Goal: Information Seeking & Learning: Understand process/instructions

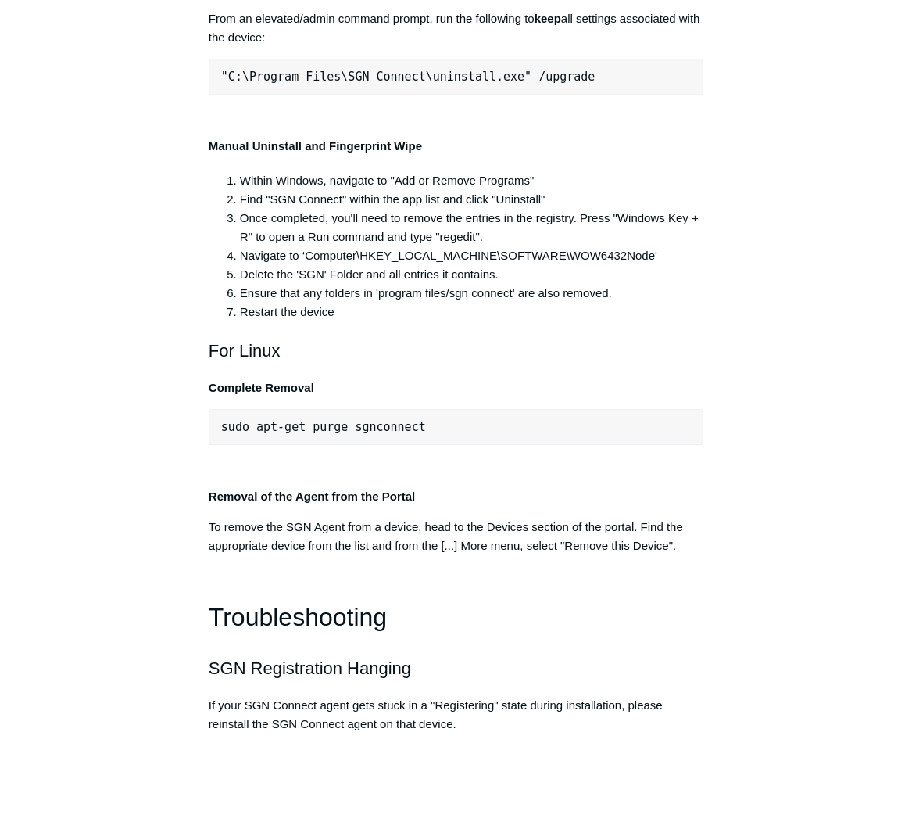
scroll to position [0, 52]
drag, startPoint x: 468, startPoint y: 310, endPoint x: 740, endPoint y: 317, distance: 272.1
drag, startPoint x: 740, startPoint y: 317, endPoint x: 721, endPoint y: 360, distance: 46.2
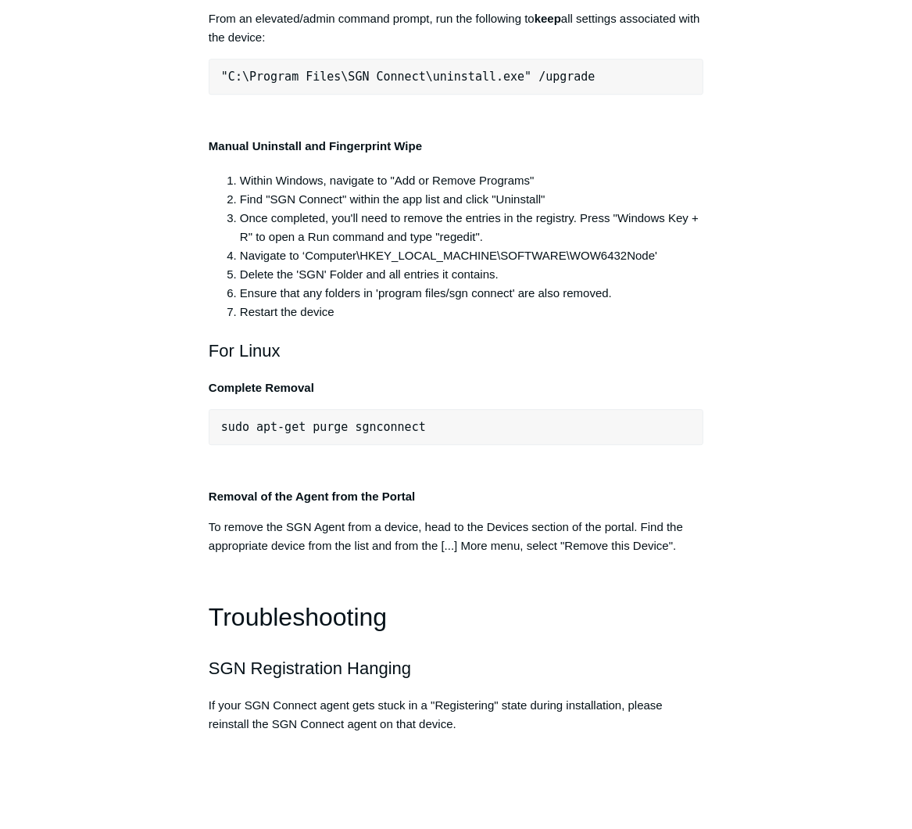
scroll to position [0, 0]
drag, startPoint x: 371, startPoint y: 310, endPoint x: 168, endPoint y: 314, distance: 203.3
drag, startPoint x: 168, startPoint y: 314, endPoint x: 324, endPoint y: 319, distance: 155.6
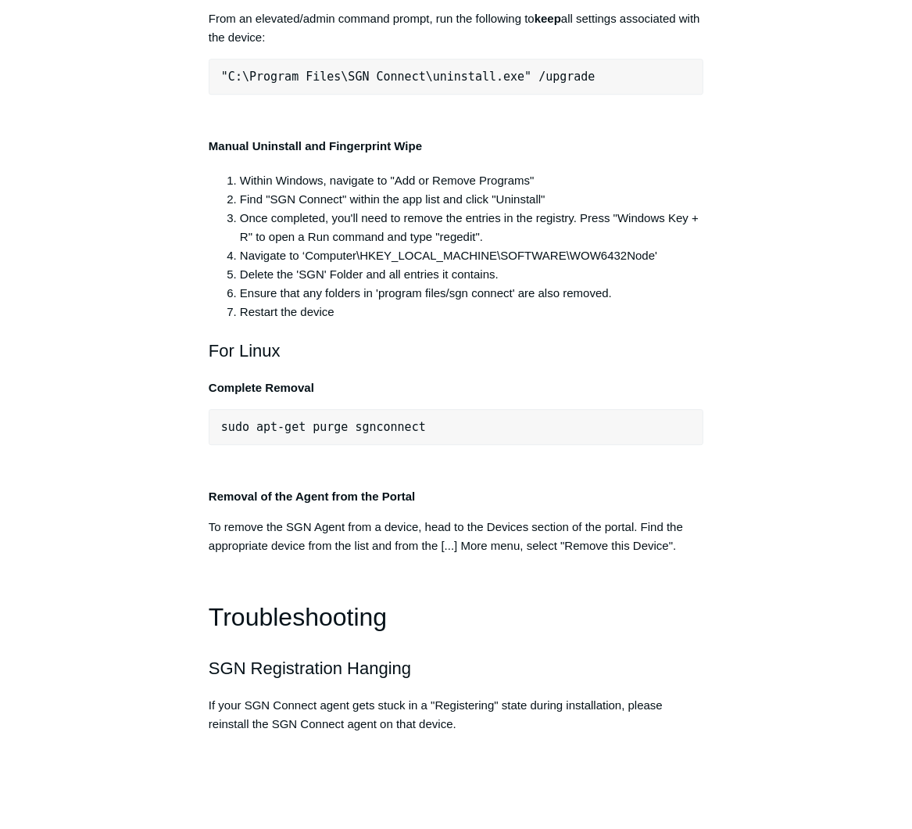
copy div ""C:\Program Files\SGN Connect\uninstall.exe" /uninstallKey yourMaintenanceKeyHe…"
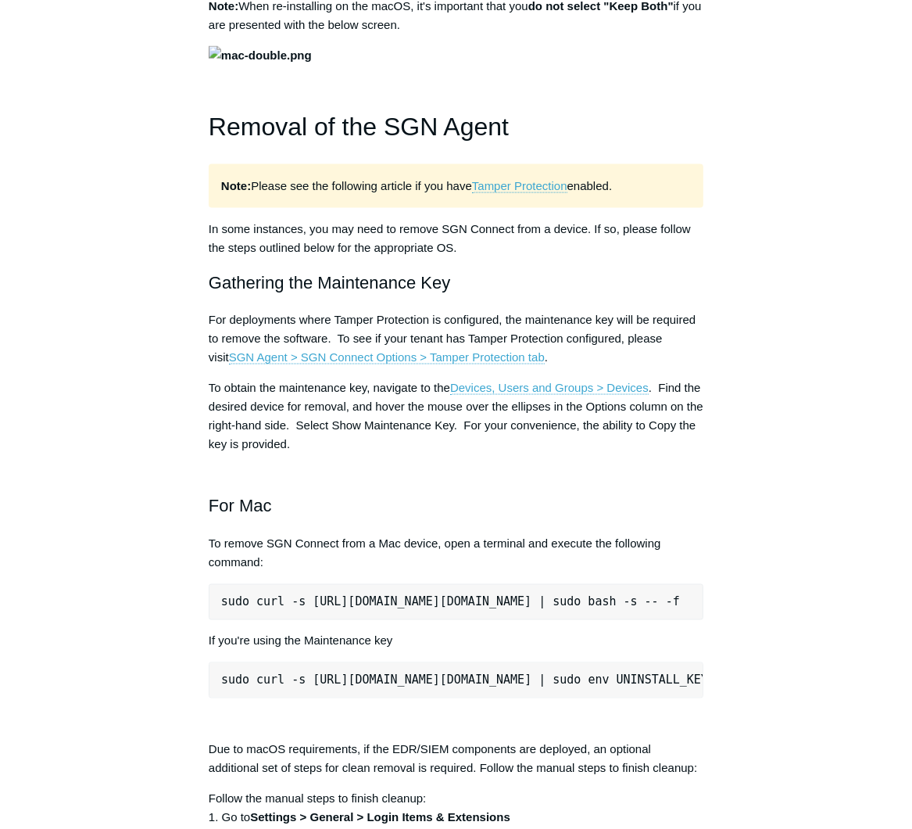
scroll to position [1751, 0]
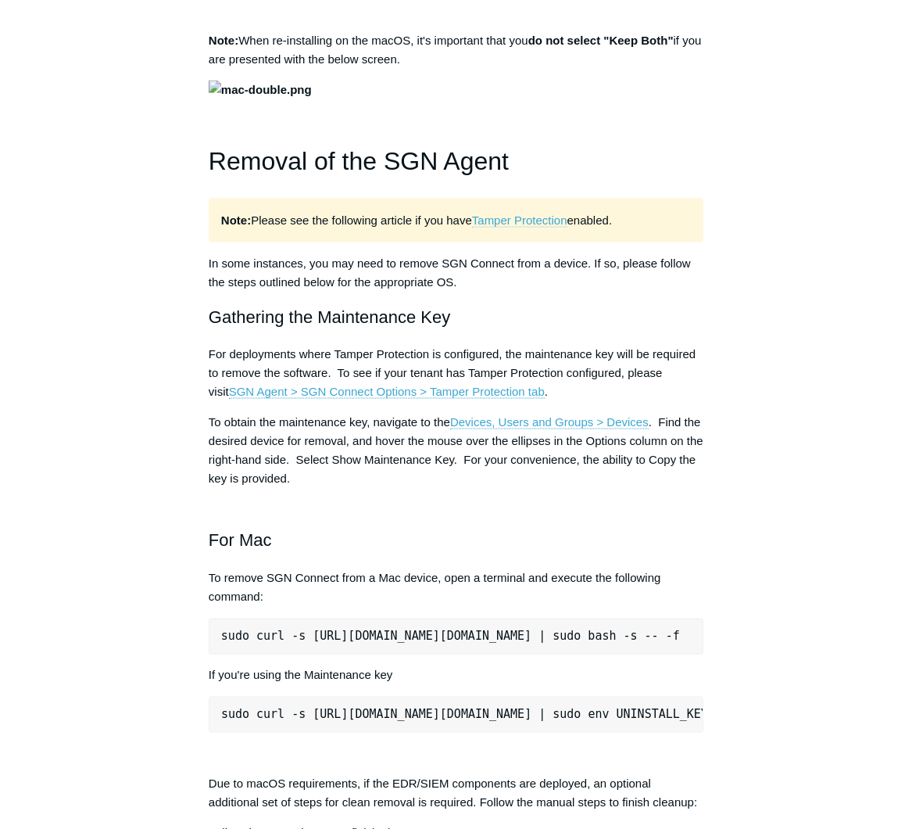
click at [563, 227] on link "Tamper Protection" at bounding box center [519, 220] width 95 height 14
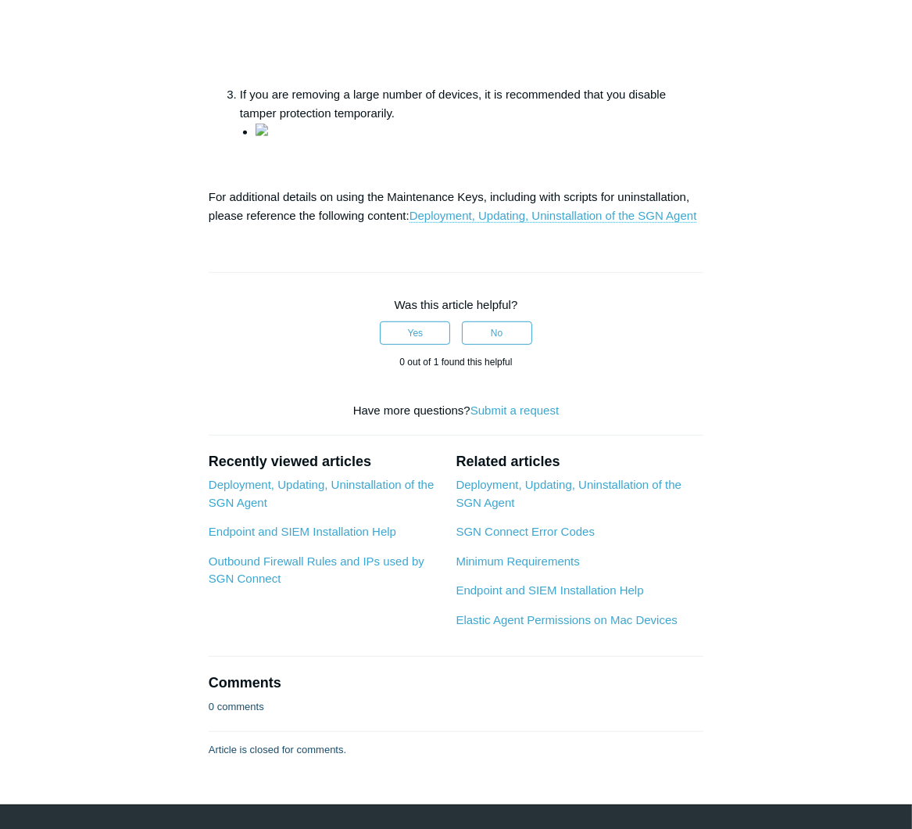
scroll to position [688, 0]
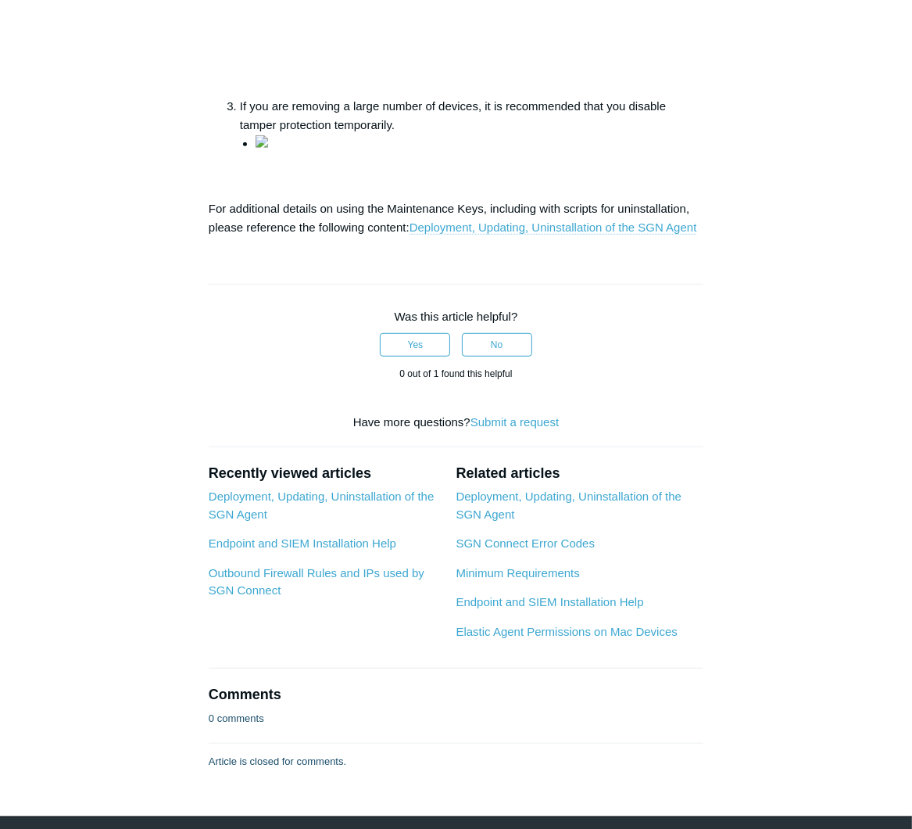
click at [532, 234] on link "Deployment, Updating, Uninstallation of the SGN Agent" at bounding box center [554, 227] width 288 height 14
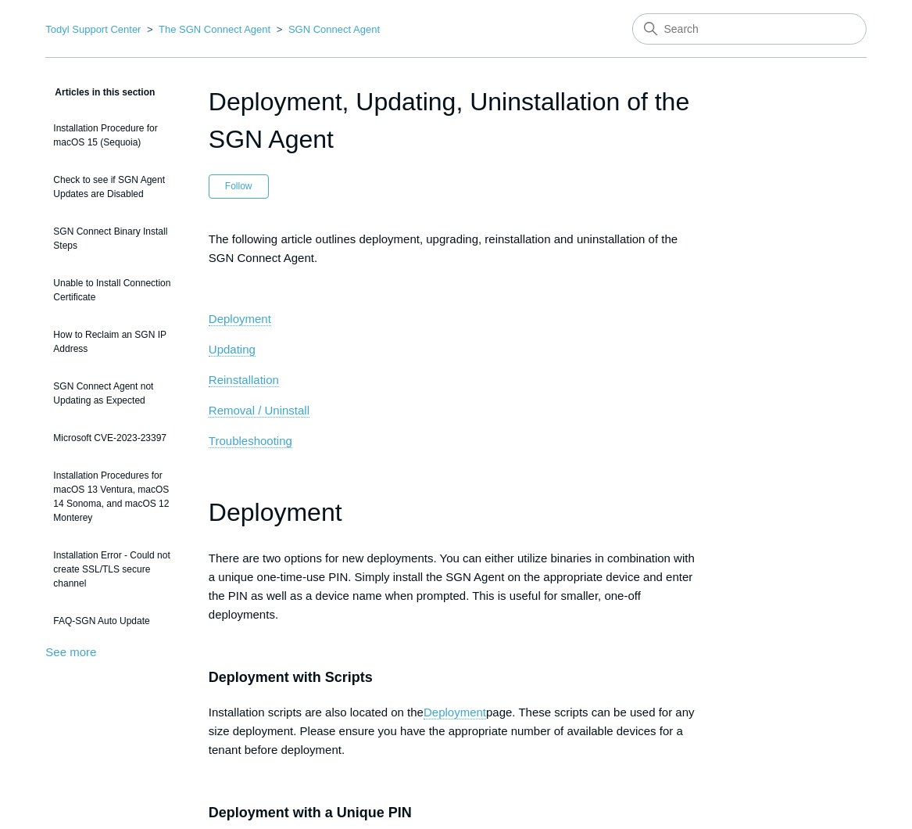
scroll to position [63, 0]
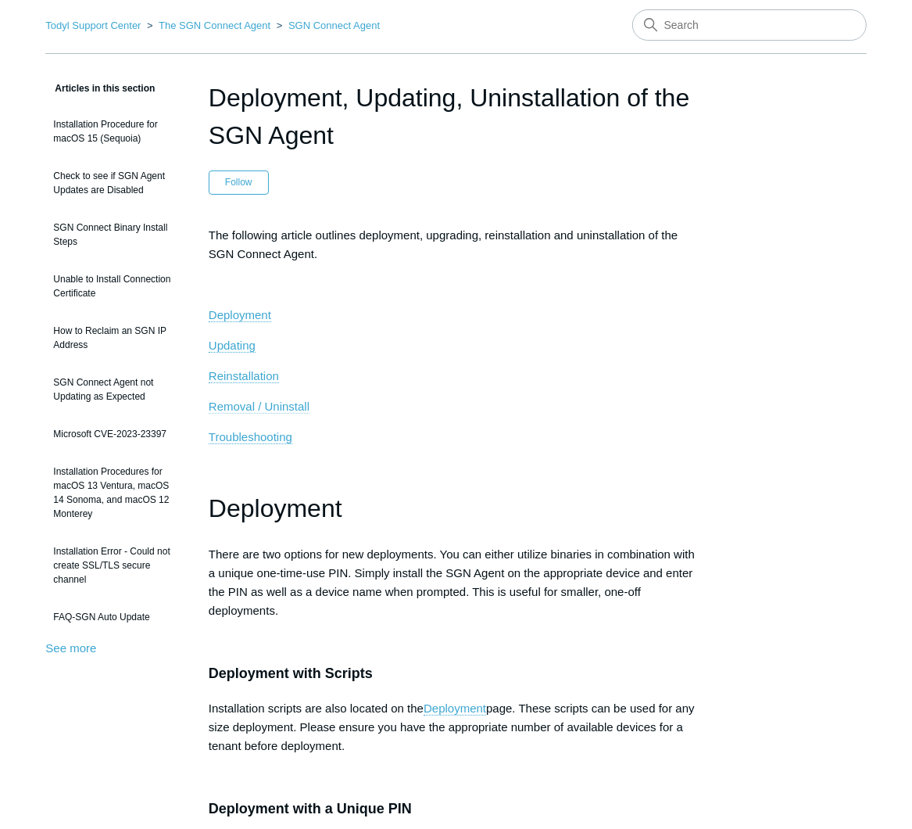
click at [281, 401] on span "Removal / Uninstall" at bounding box center [259, 405] width 101 height 13
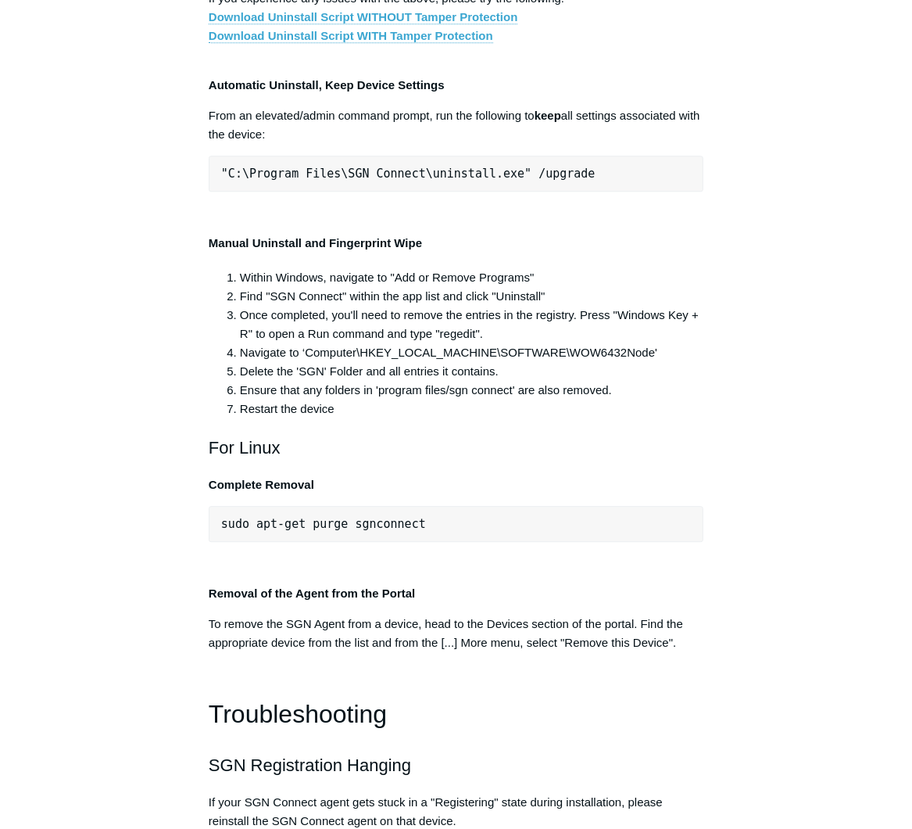
scroll to position [3156, 0]
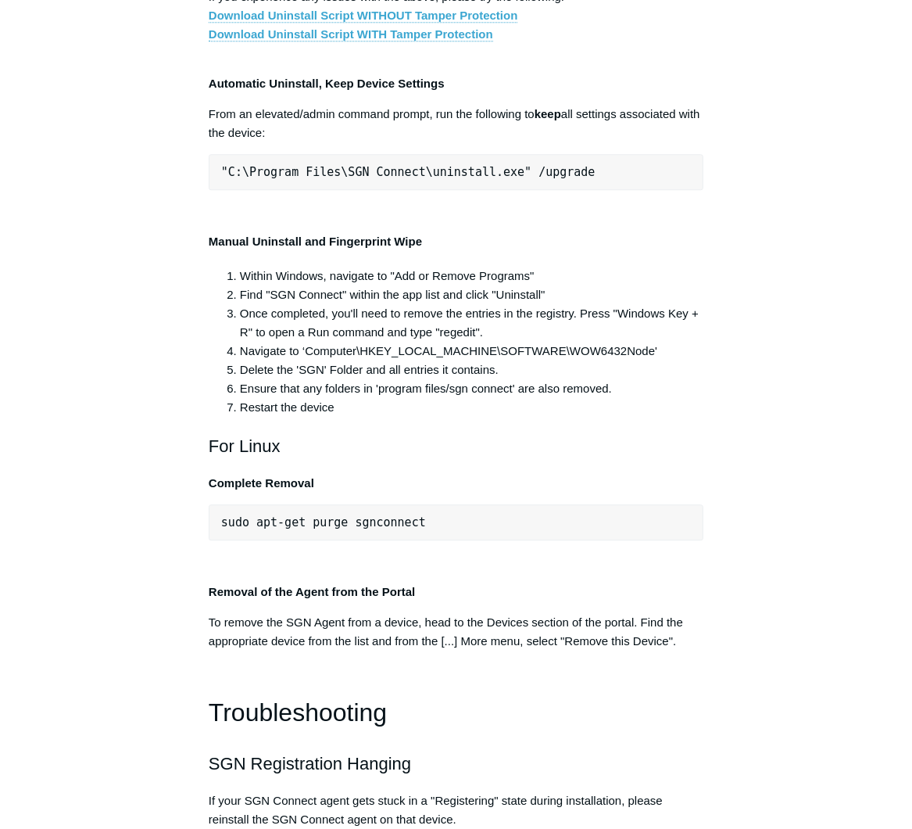
click at [455, 41] on link "Download Uninstall Script WITH Tamper Protection" at bounding box center [351, 34] width 285 height 14
drag, startPoint x: 510, startPoint y: 606, endPoint x: 209, endPoint y: 616, distance: 300.3
click at [209, 44] on p "If you experience any issues with the above, please try the following: Download…" at bounding box center [456, 15] width 495 height 56
copy link "Download Uninstall Script WITH Tamper Protection"
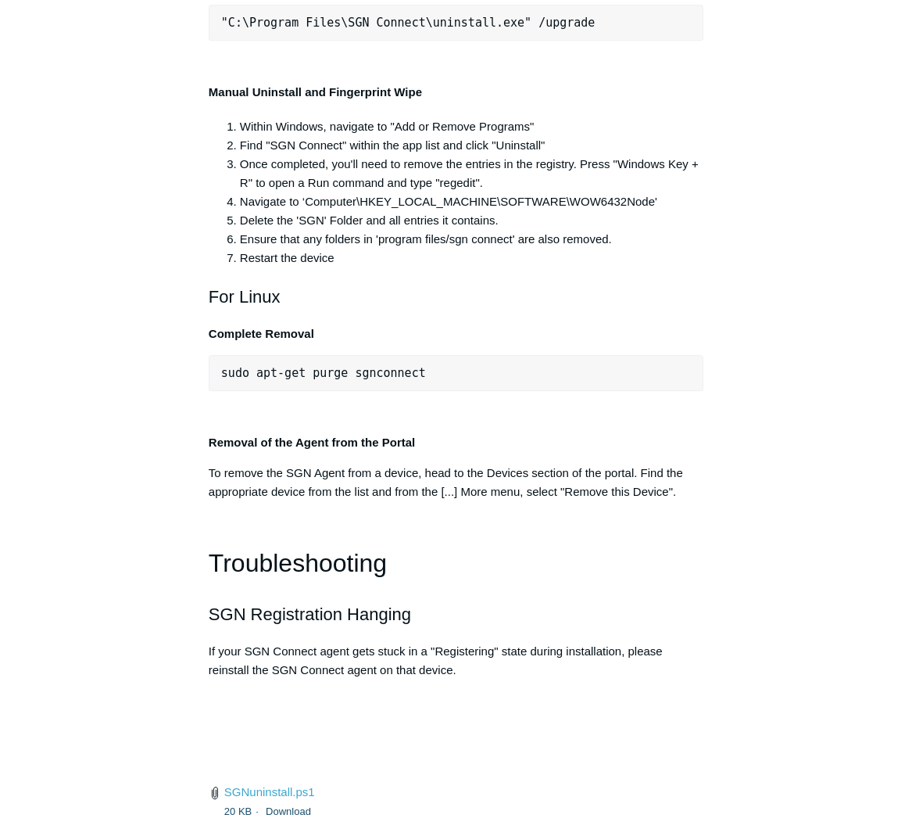
scroll to position [3318, 0]
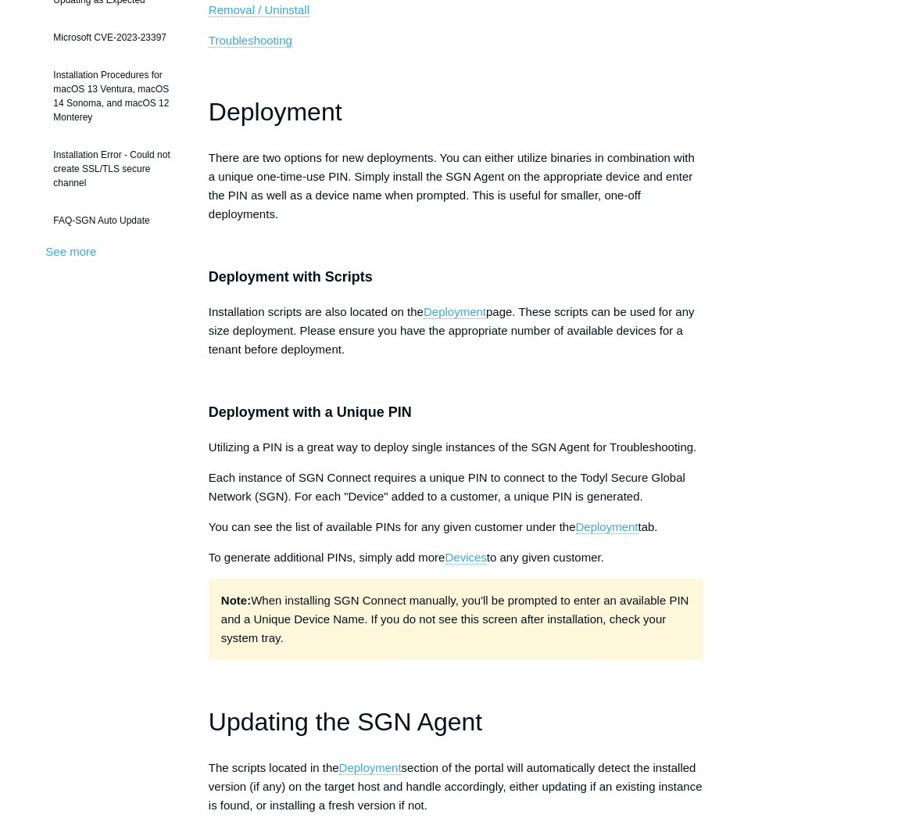
scroll to position [0, 0]
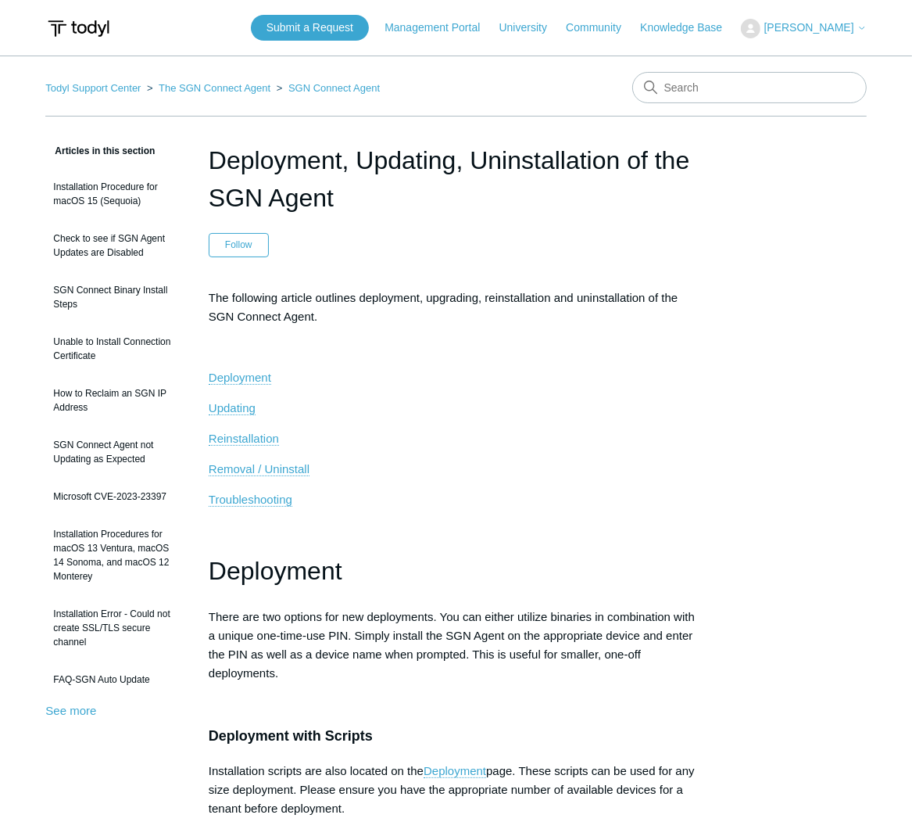
click at [271, 159] on h1 "Deployment, Updating, Uninstallation of the SGN Agent" at bounding box center [456, 178] width 495 height 75
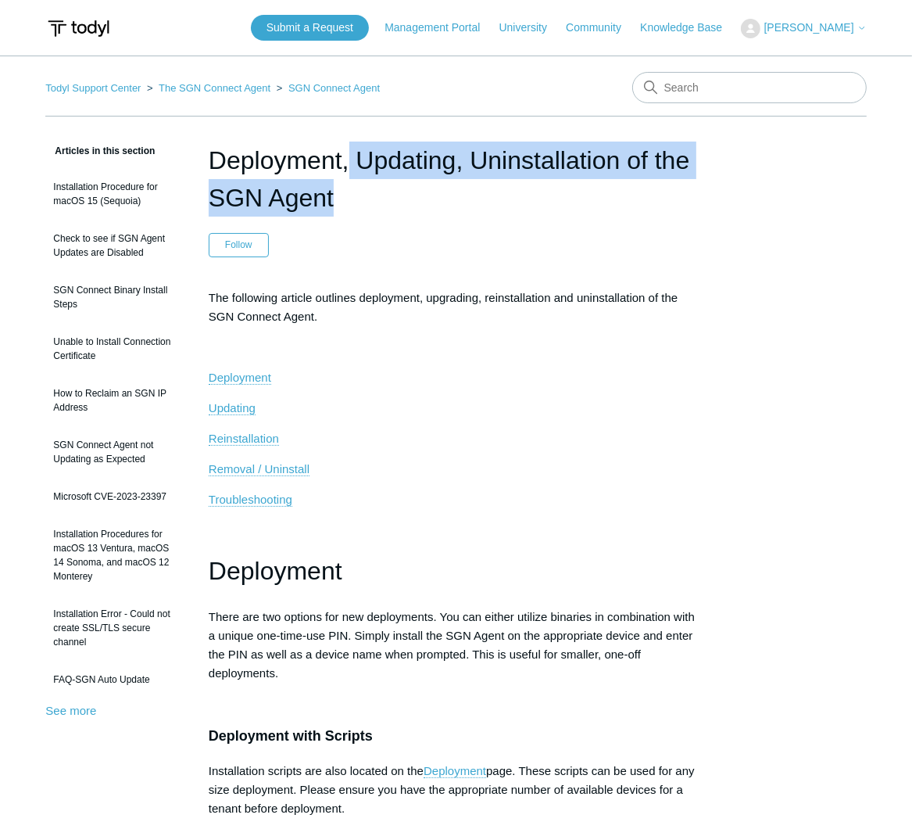
drag, startPoint x: 271, startPoint y: 159, endPoint x: 347, endPoint y: 184, distance: 79.6
click at [347, 184] on h1 "Deployment, Updating, Uninstallation of the SGN Agent" at bounding box center [456, 178] width 495 height 75
drag, startPoint x: 347, startPoint y: 184, endPoint x: 310, endPoint y: 177, distance: 37.4
copy header "Deployment, Updating, Uninstallation of the SGN Agent"
click at [305, 184] on h1 "Deployment, Updating, Uninstallation of the SGN Agent" at bounding box center [456, 178] width 495 height 75
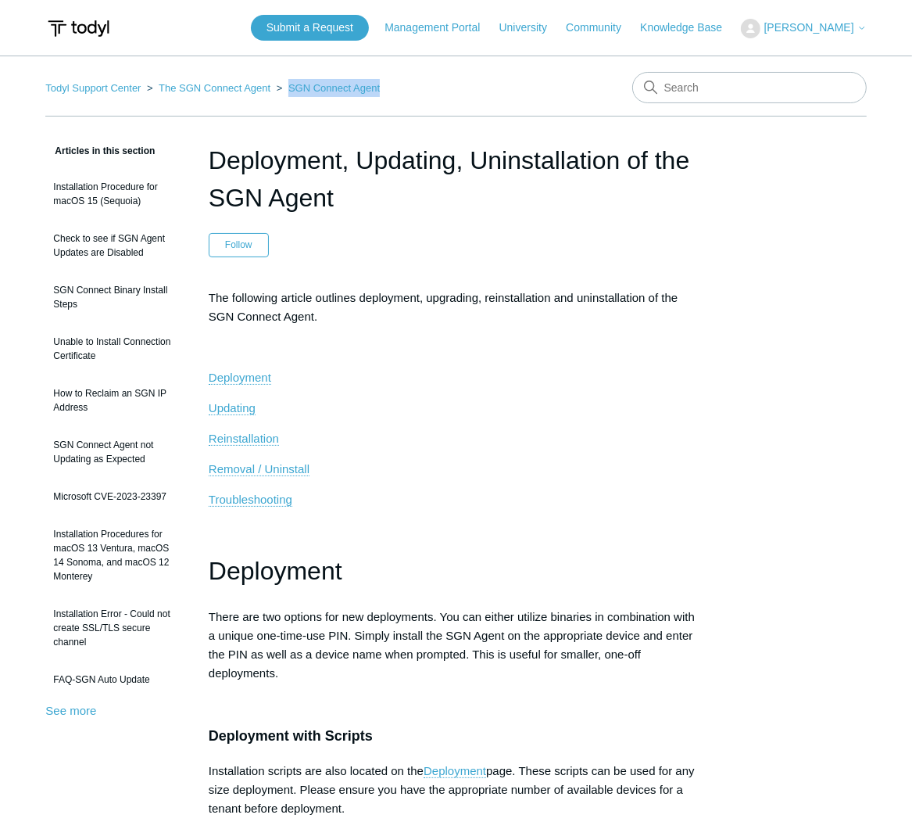
drag, startPoint x: 392, startPoint y: 86, endPoint x: 288, endPoint y: 93, distance: 103.4
click at [288, 93] on nav "Todyl Support Center The SGN Connect Agent SGN Connect Agent" at bounding box center [455, 94] width 821 height 45
copy link "SGN Connect Agent"
click at [431, 299] on span "The following article outlines deployment, upgrading, reinstallation and uninst…" at bounding box center [443, 307] width 469 height 32
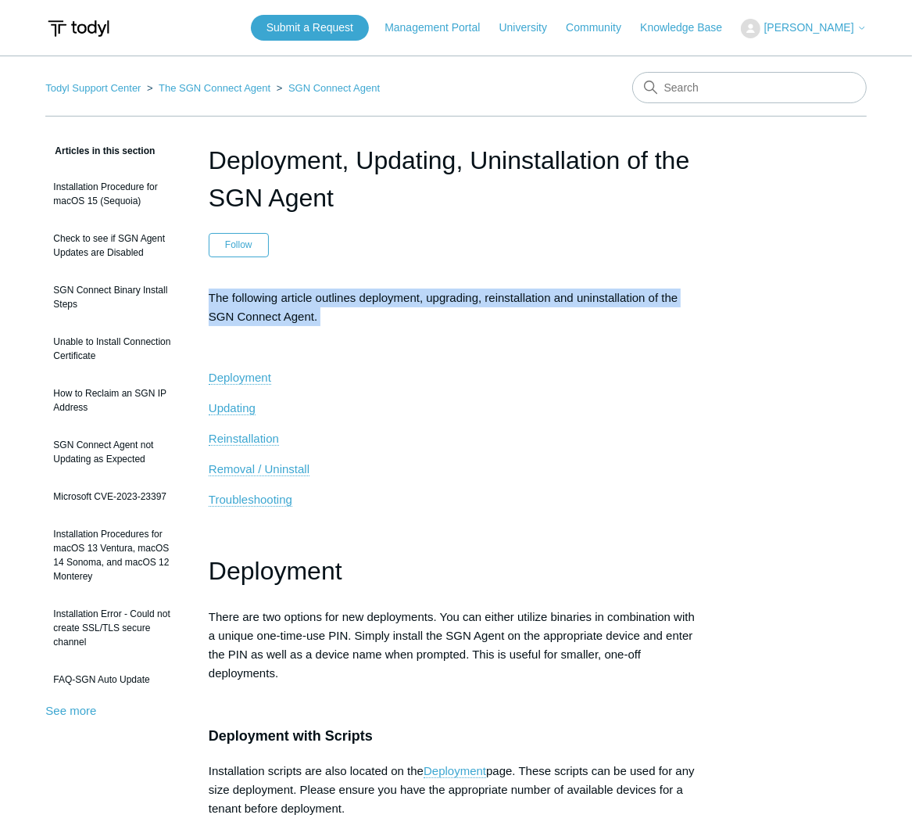
click at [431, 299] on span "The following article outlines deployment, upgrading, reinstallation and uninst…" at bounding box center [443, 307] width 469 height 32
copy div "The following article outlines deployment, upgrading, reinstallation and uninst…"
